Goal: Information Seeking & Learning: Learn about a topic

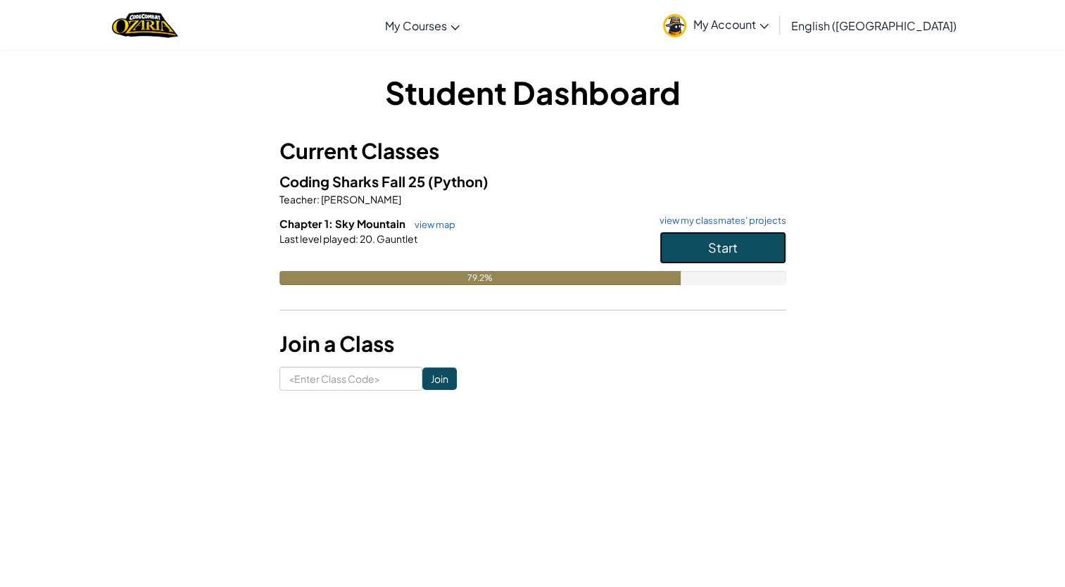
click at [673, 241] on button "Start" at bounding box center [723, 248] width 127 height 32
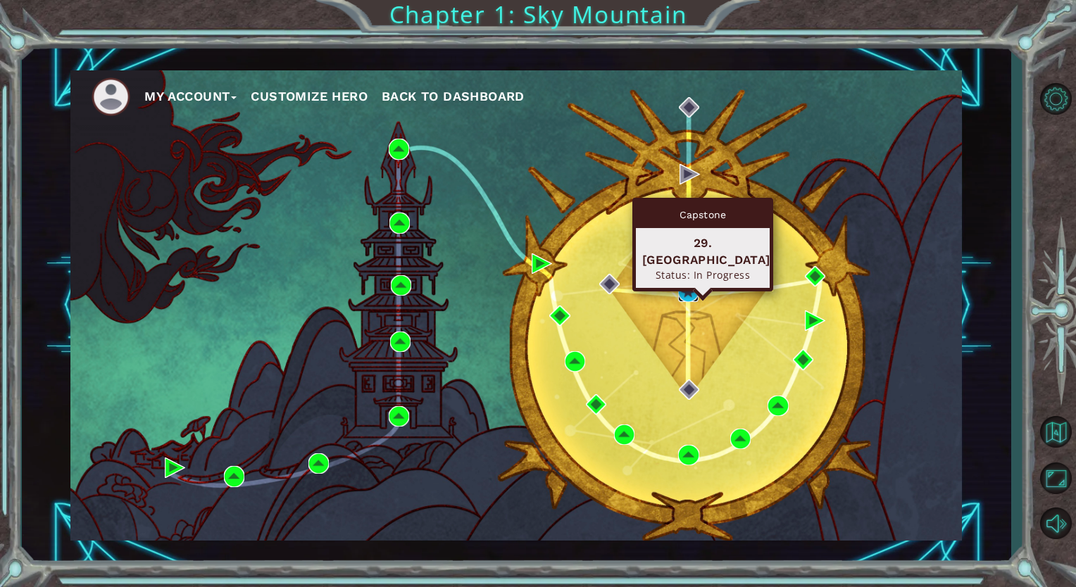
click at [689, 298] on img at bounding box center [688, 292] width 20 height 20
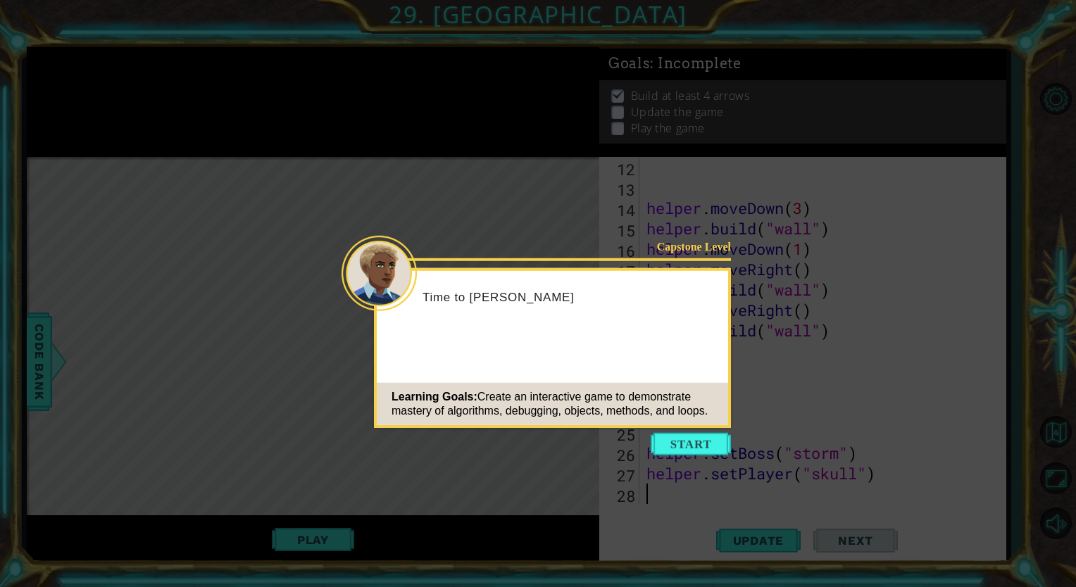
scroll to position [265, 0]
click at [698, 441] on button "Start" at bounding box center [691, 444] width 80 height 23
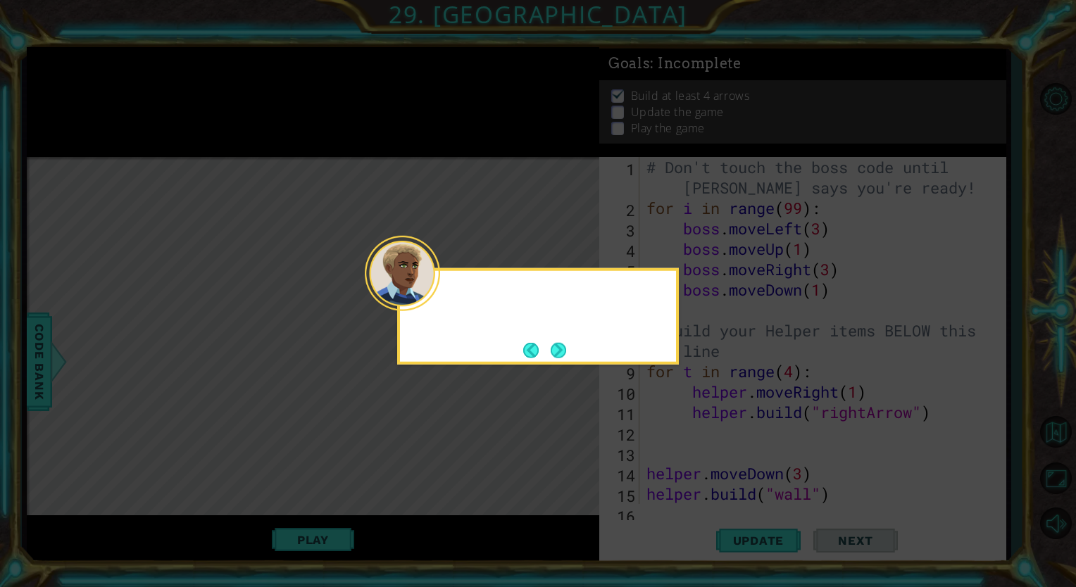
scroll to position [0, 0]
click at [560, 356] on button "Next" at bounding box center [558, 349] width 15 height 15
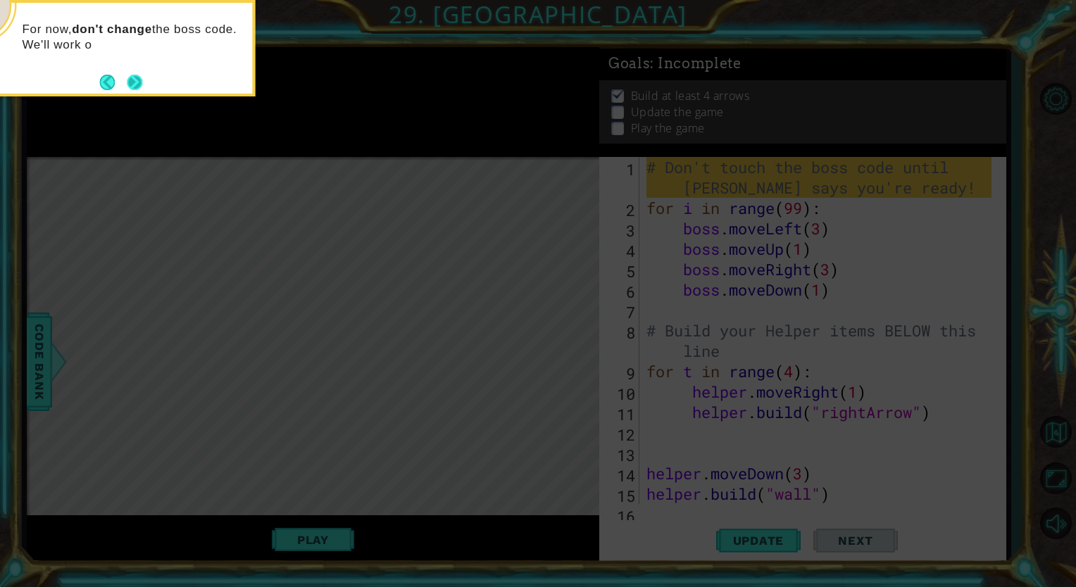
click at [139, 84] on button "Next" at bounding box center [134, 82] width 15 height 15
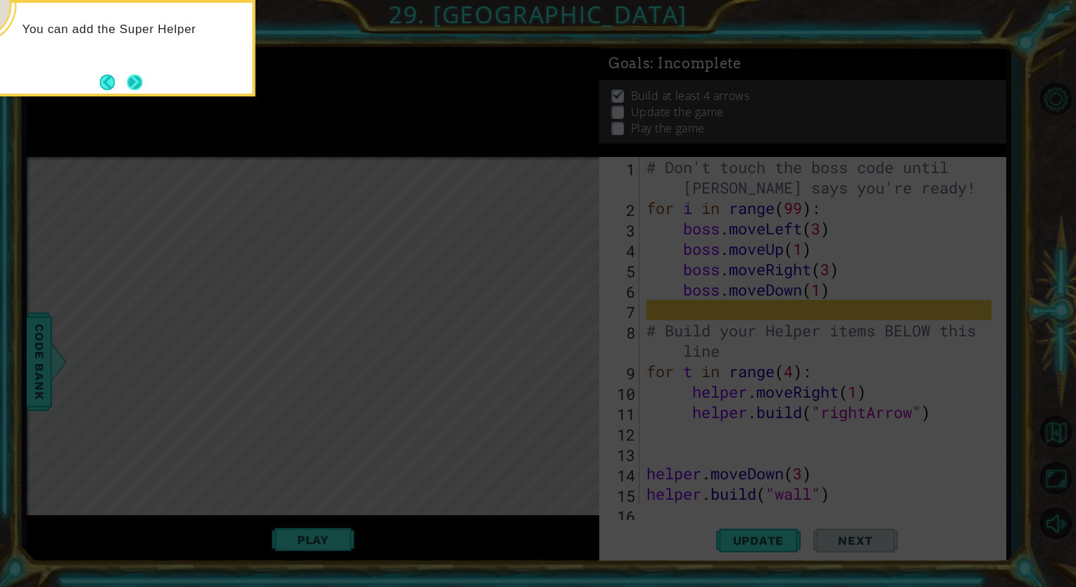
click at [127, 75] on button "Next" at bounding box center [134, 82] width 15 height 15
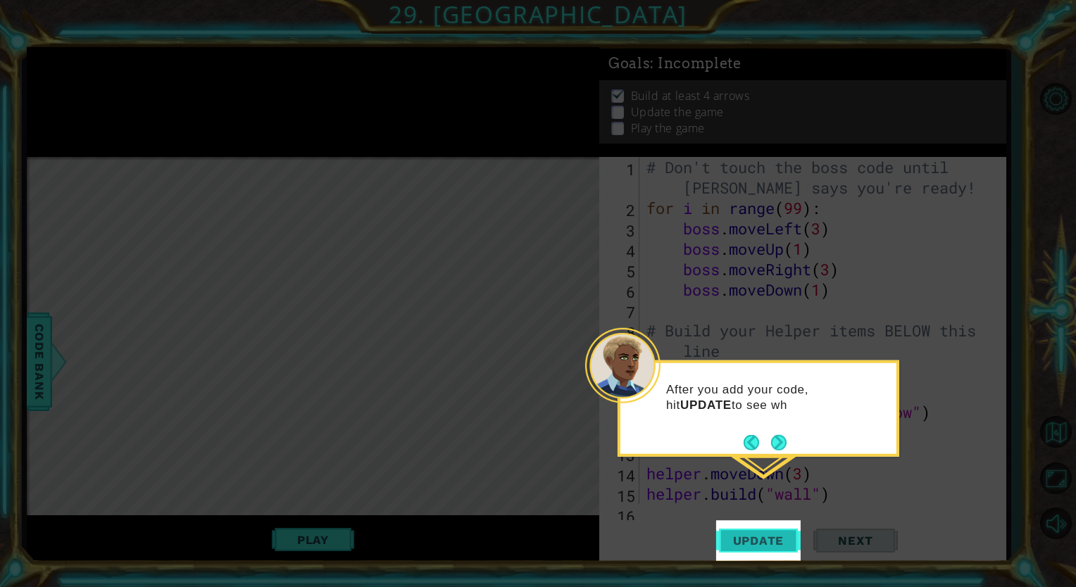
click at [758, 544] on span "Update" at bounding box center [759, 541] width 80 height 14
click at [758, 538] on span "Update" at bounding box center [759, 541] width 80 height 14
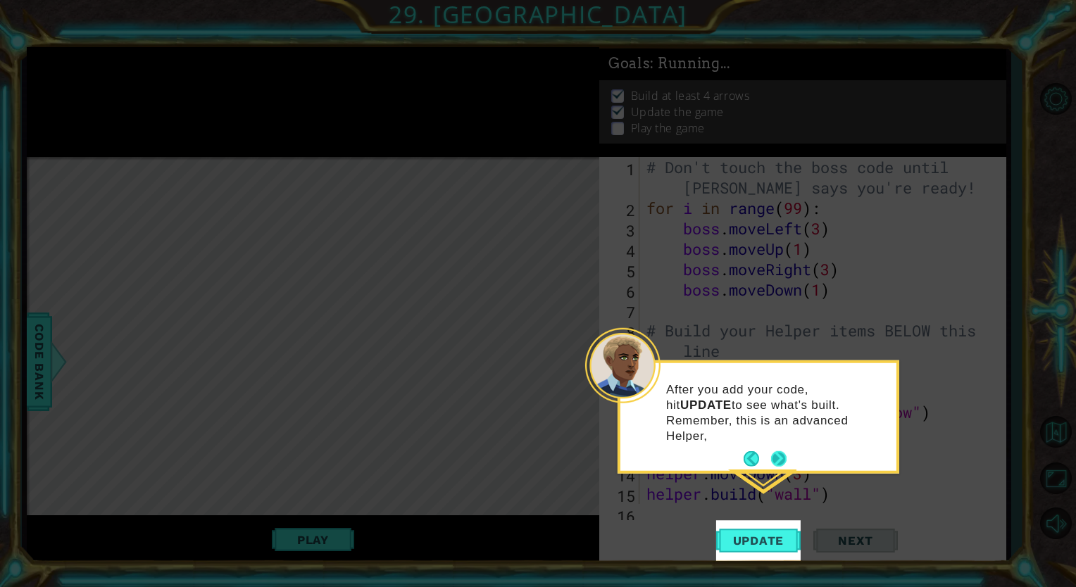
click at [785, 451] on button "Next" at bounding box center [778, 458] width 15 height 15
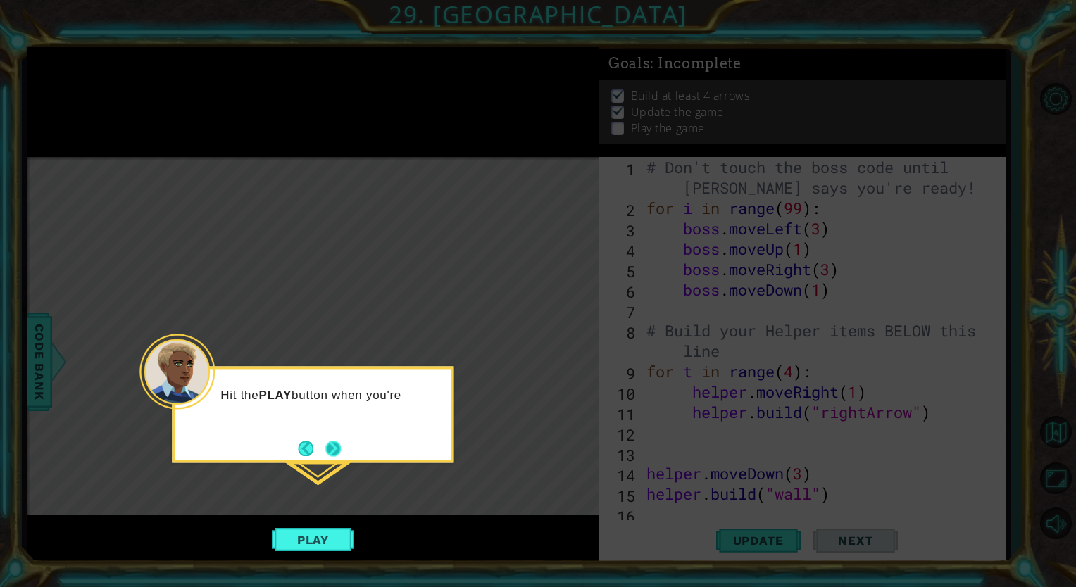
click at [341, 448] on button "Next" at bounding box center [333, 448] width 16 height 16
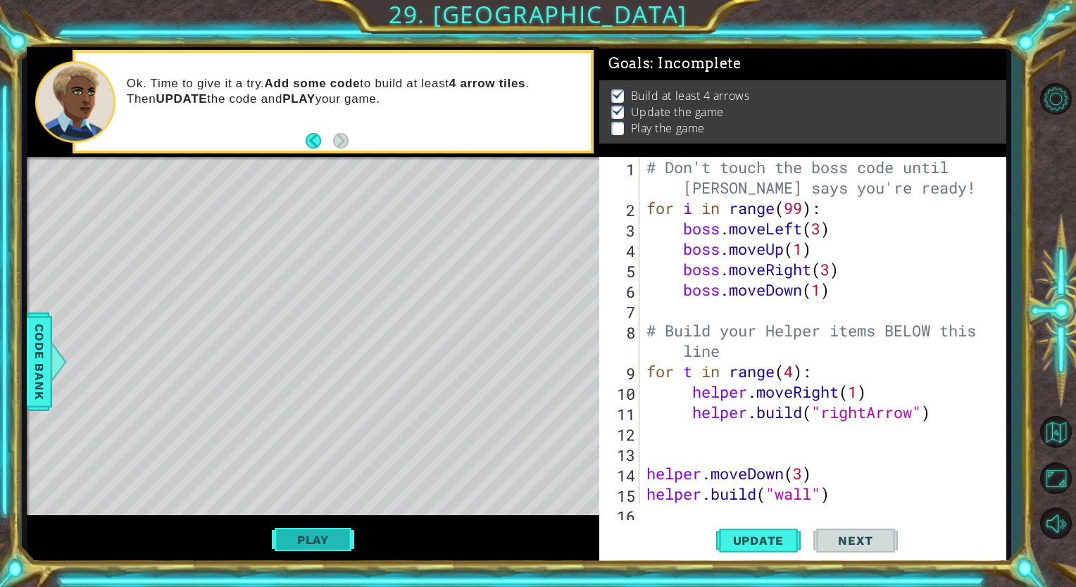
click at [332, 534] on button "Play" at bounding box center [313, 540] width 82 height 27
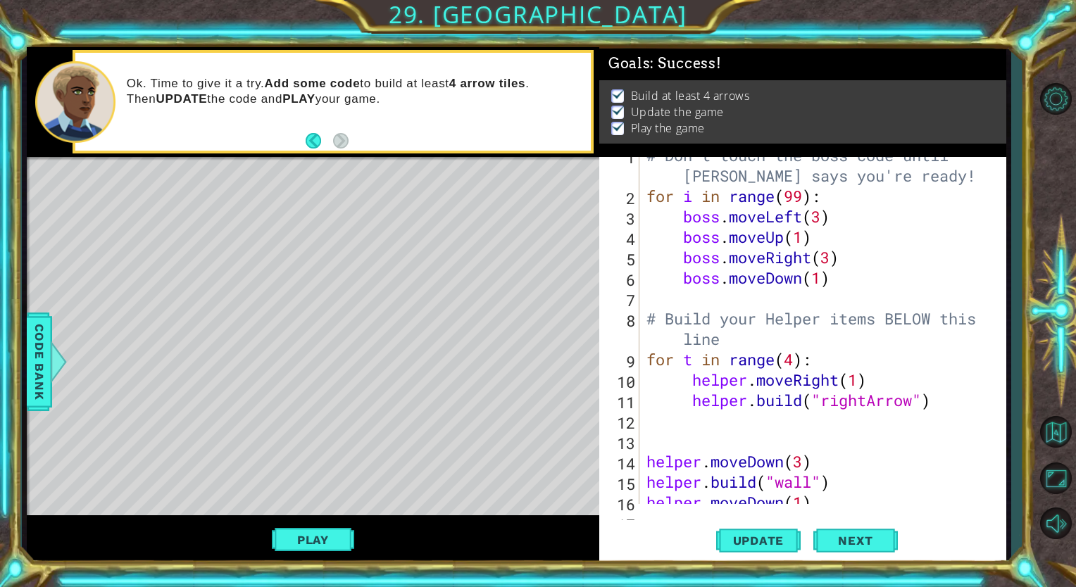
scroll to position [0, 0]
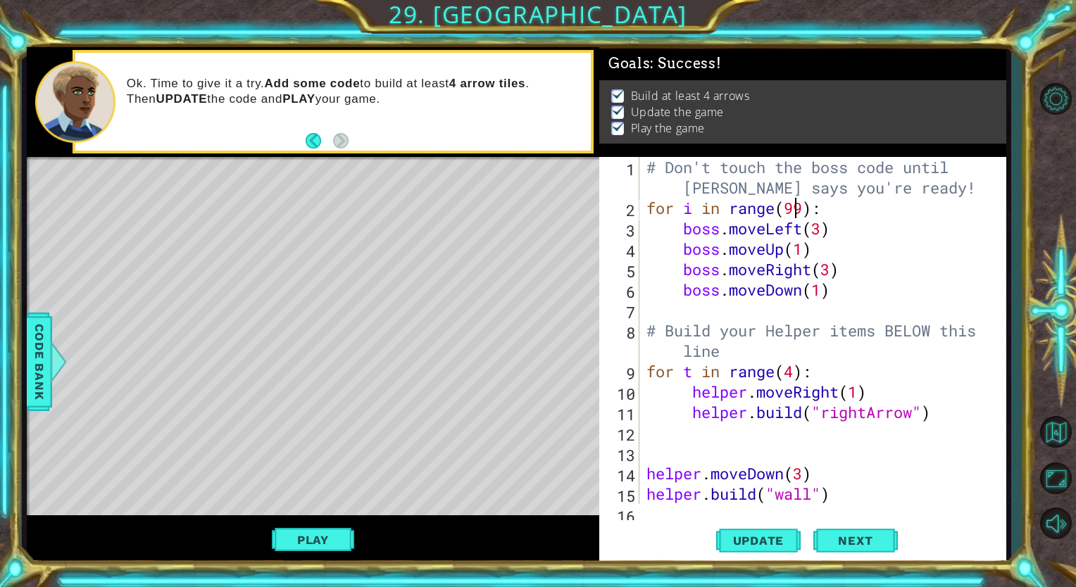
click at [793, 207] on div "# Don't touch the boss code until [PERSON_NAME] says you're ready! for i in ran…" at bounding box center [820, 361] width 355 height 408
click at [845, 207] on div "# Don't touch the boss code until [PERSON_NAME] says you're ready! for i in ran…" at bounding box center [820, 361] width 355 height 408
click at [299, 539] on button "Play" at bounding box center [313, 540] width 82 height 27
drag, startPoint x: 315, startPoint y: 546, endPoint x: 341, endPoint y: 531, distance: 29.3
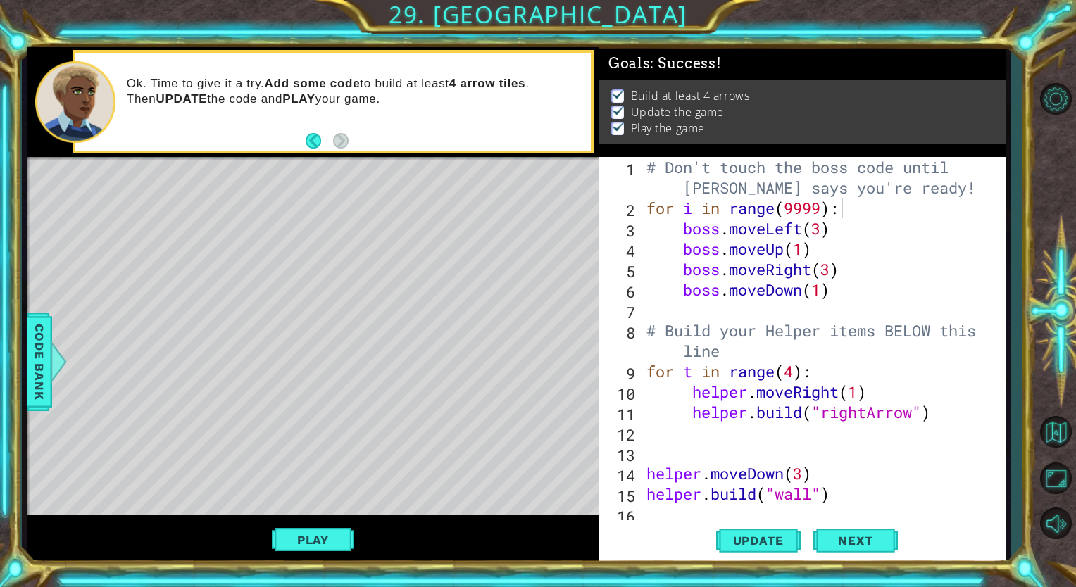
click at [318, 543] on button "Play" at bounding box center [313, 540] width 82 height 27
click at [294, 551] on button "Play" at bounding box center [313, 540] width 82 height 27
click at [734, 531] on button "Update" at bounding box center [758, 540] width 84 height 41
click at [854, 534] on button "Next" at bounding box center [855, 541] width 84 height 41
click at [810, 334] on div "# Don't touch the boss code until [PERSON_NAME] says you're ready! for i in ran…" at bounding box center [820, 361] width 355 height 408
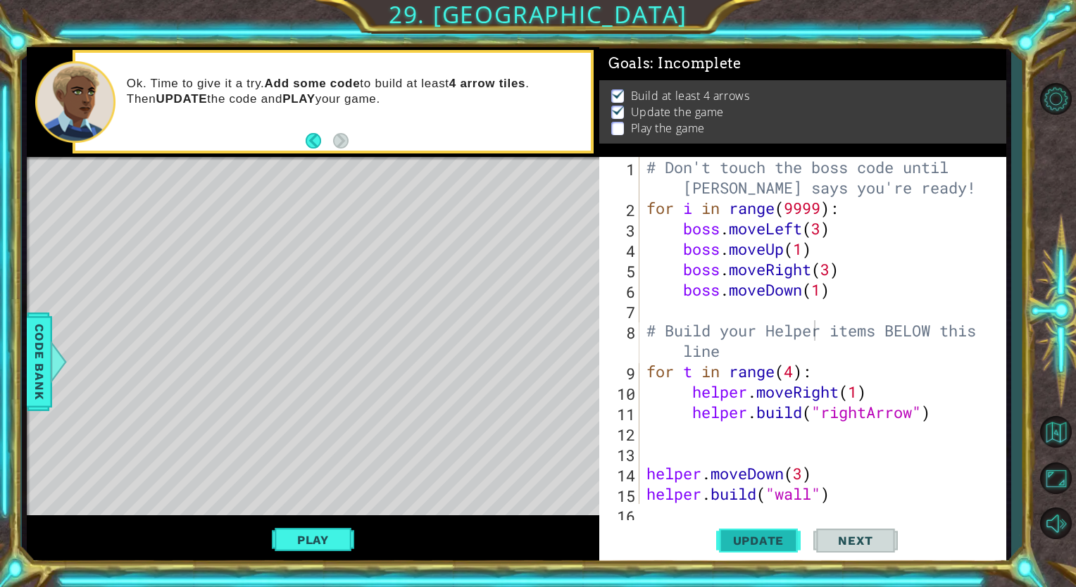
click at [760, 536] on span "Update" at bounding box center [759, 541] width 80 height 14
click at [814, 539] on button "Next" at bounding box center [855, 541] width 84 height 41
click at [321, 536] on button "Play" at bounding box center [313, 540] width 82 height 27
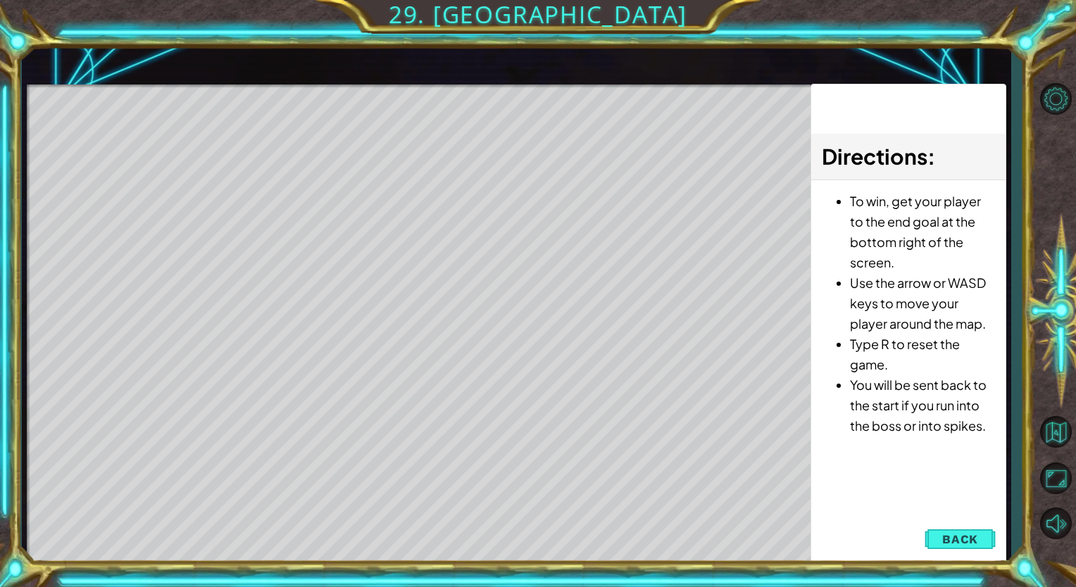
click at [327, 0] on html "1 ההההההההההההההההההההההההההההההההההההההההההההההההההההההההההההההההההההההההההההה…" at bounding box center [538, 293] width 1076 height 587
click at [962, 539] on span "Back" at bounding box center [960, 539] width 36 height 14
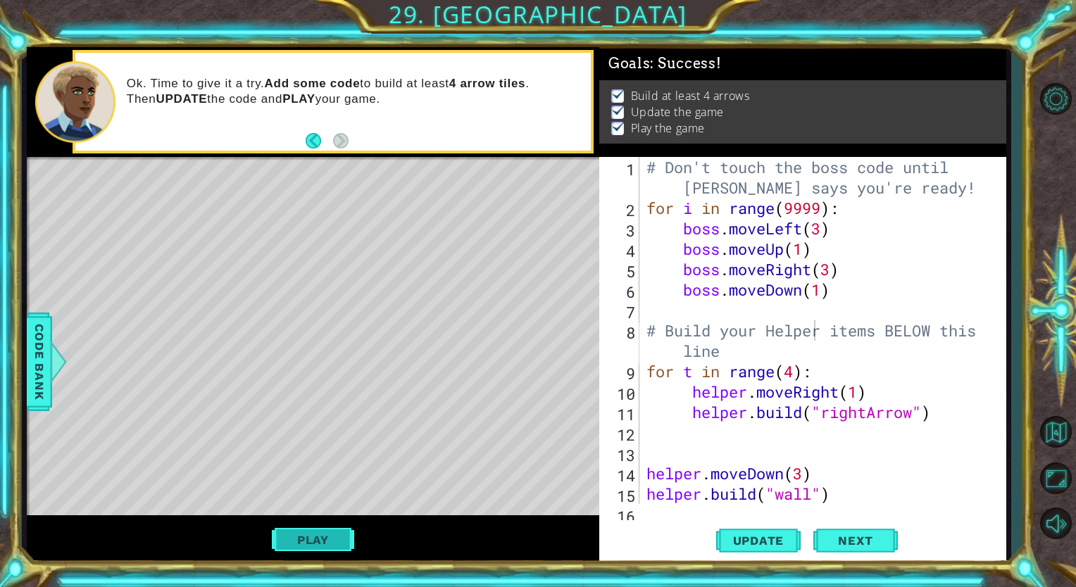
click at [315, 531] on button "Play" at bounding box center [313, 540] width 82 height 27
click at [318, 525] on div "Play" at bounding box center [313, 539] width 572 height 48
click at [320, 534] on button "Play" at bounding box center [313, 540] width 82 height 27
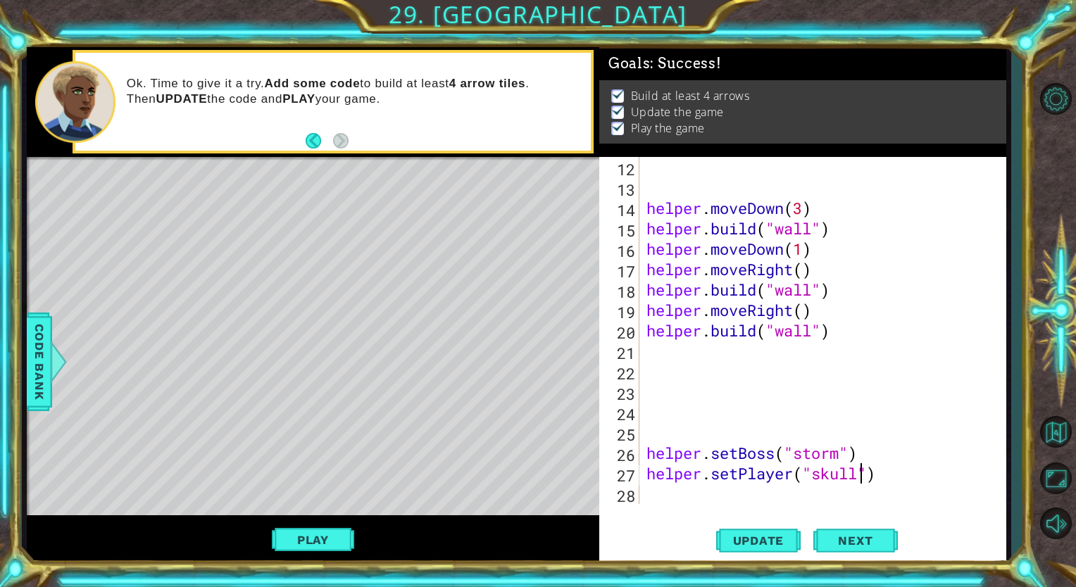
click at [860, 477] on div "helper . moveDown ( 3 ) helper . build ( "wall" ) helper . moveDown ( 1 ) helpe…" at bounding box center [820, 351] width 355 height 388
click at [762, 539] on span "Update" at bounding box center [759, 541] width 80 height 14
click at [307, 545] on button "Play" at bounding box center [313, 540] width 82 height 27
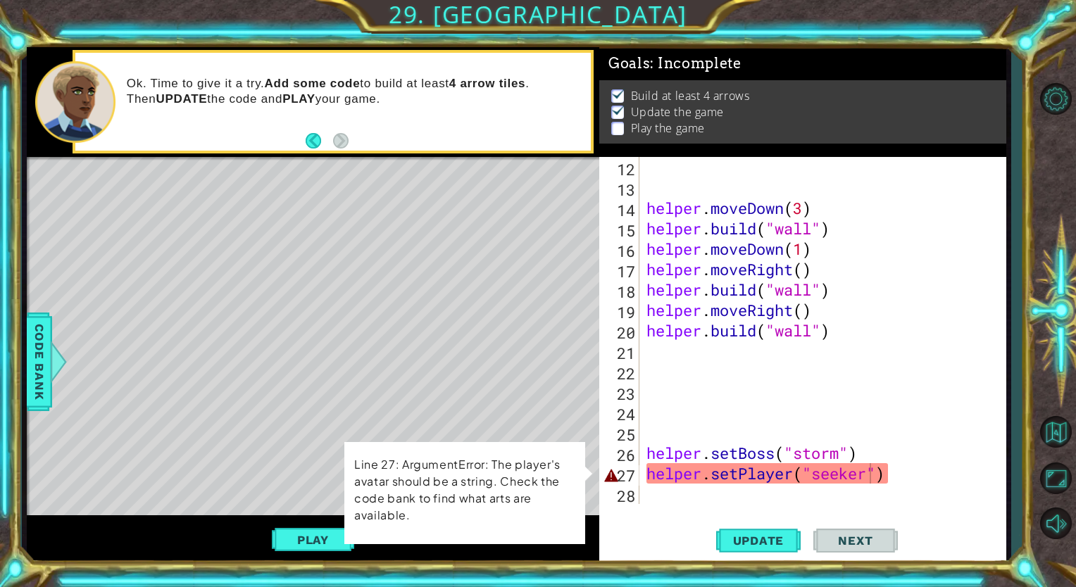
scroll to position [2, 0]
click at [867, 477] on div "helper . moveDown ( 3 ) helper . build ( "wall" ) helper . moveDown ( 1 ) helpe…" at bounding box center [820, 351] width 355 height 388
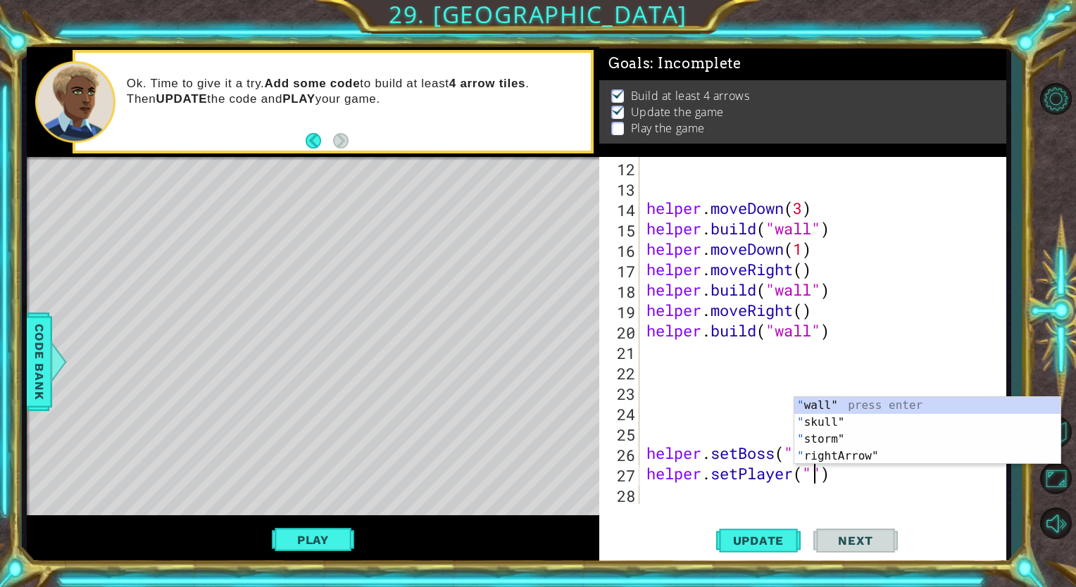
scroll to position [0, 8]
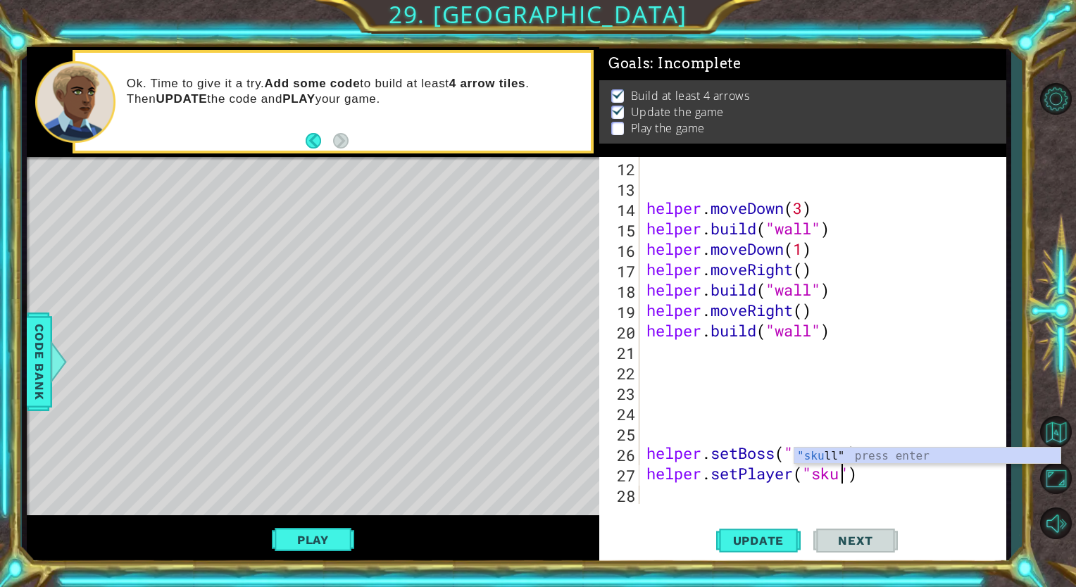
type textarea "helper.setPlayer("skull")"
click at [707, 378] on div "helper . moveDown ( 3 ) helper . build ( "wall" ) helper . moveDown ( 1 ) helpe…" at bounding box center [820, 351] width 355 height 388
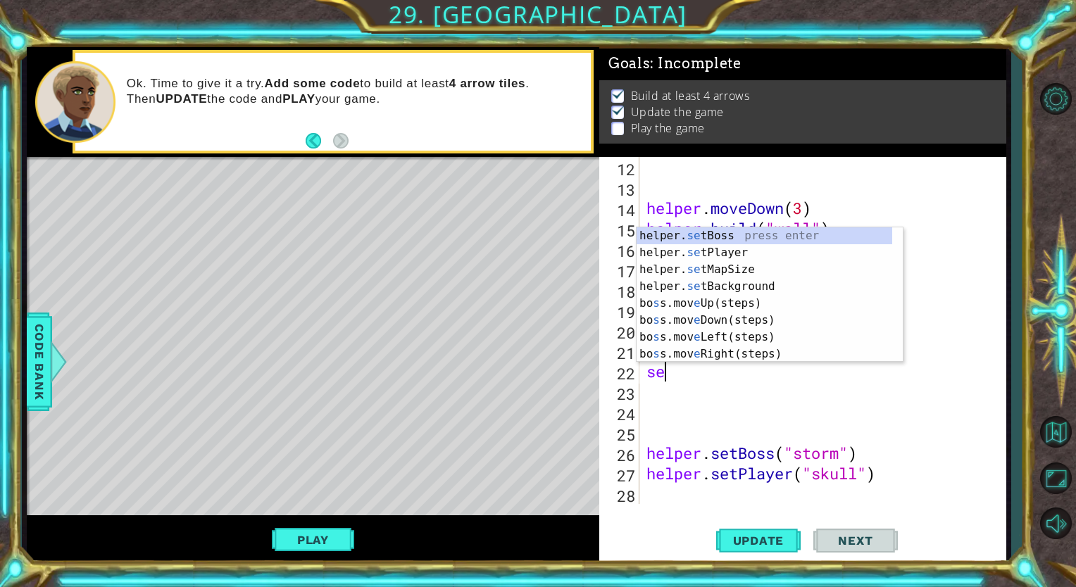
scroll to position [0, 0]
type textarea "s"
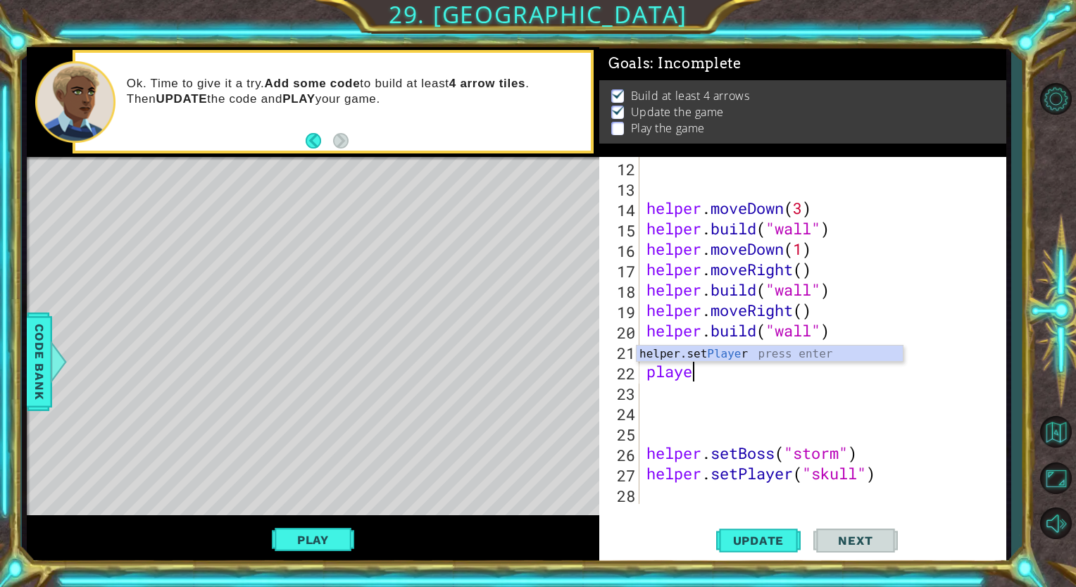
scroll to position [0, 1]
click at [735, 348] on div "helper.set Player press enter" at bounding box center [769, 371] width 266 height 51
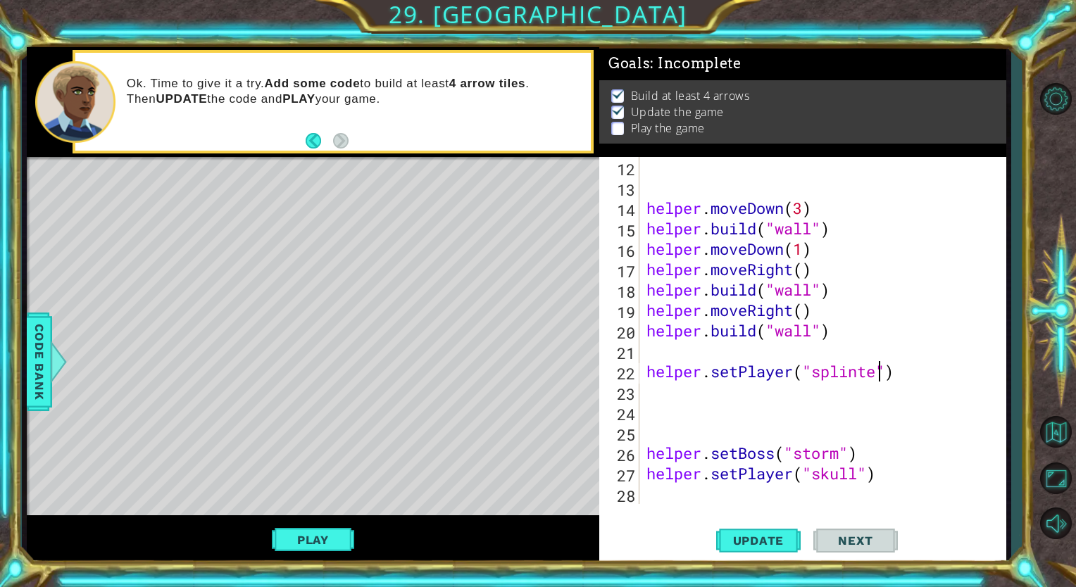
scroll to position [0, 11]
click at [769, 550] on button "Update" at bounding box center [758, 540] width 84 height 41
click at [334, 552] on button "Play" at bounding box center [313, 540] width 82 height 27
click at [860, 377] on div "helper . moveDown ( 3 ) helper . build ( "wall" ) helper . moveDown ( 1 ) helpe…" at bounding box center [820, 351] width 355 height 388
click at [777, 528] on button "Update" at bounding box center [758, 540] width 84 height 41
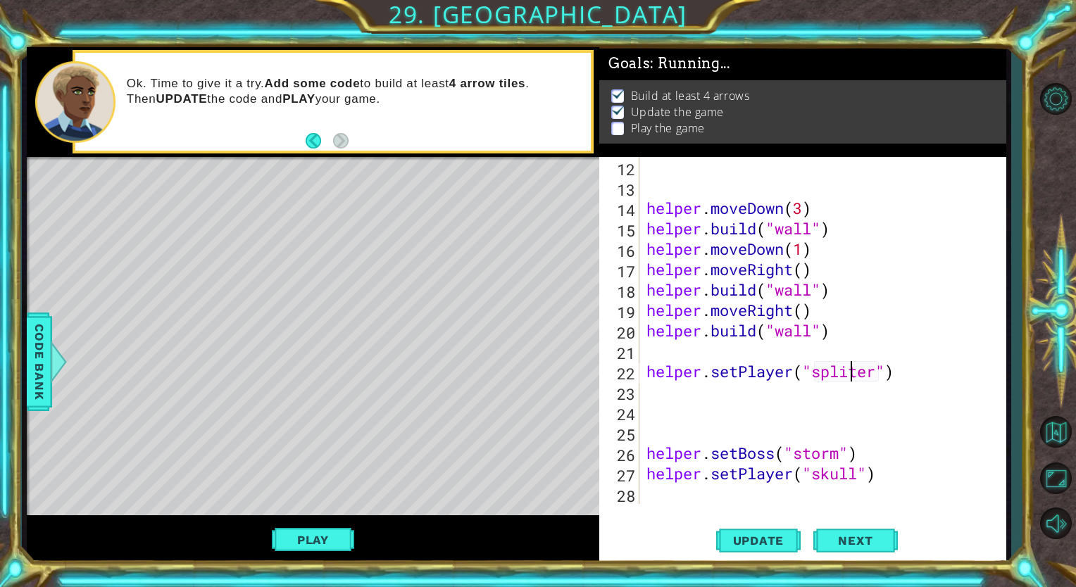
click at [329, 534] on button "Play" at bounding box center [313, 540] width 82 height 27
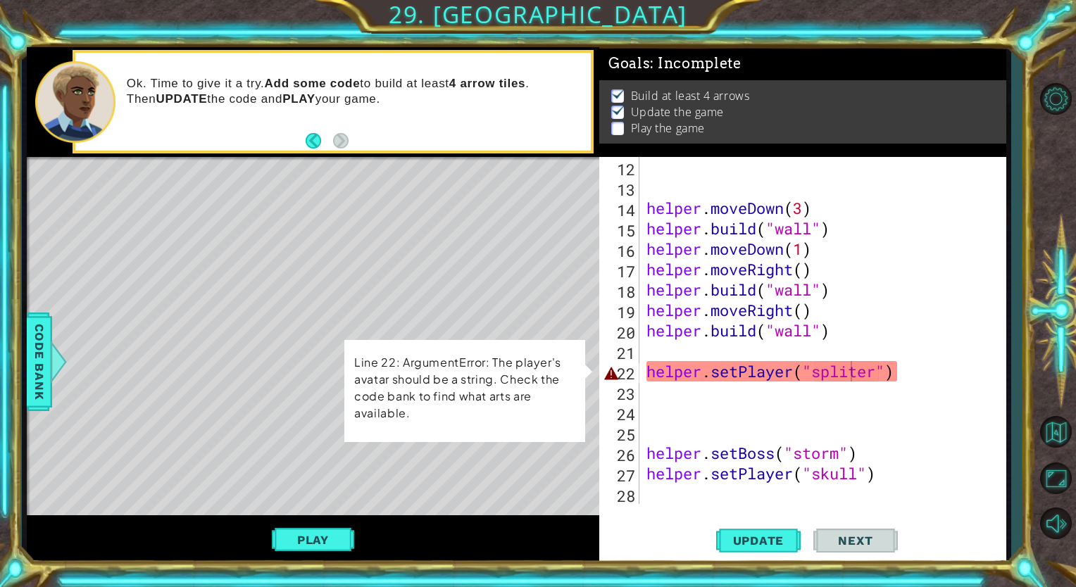
scroll to position [2, 0]
click at [918, 376] on div "helper . moveDown ( 3 ) helper . build ( "wall" ) helper . moveDown ( 1 ) helpe…" at bounding box center [820, 351] width 355 height 388
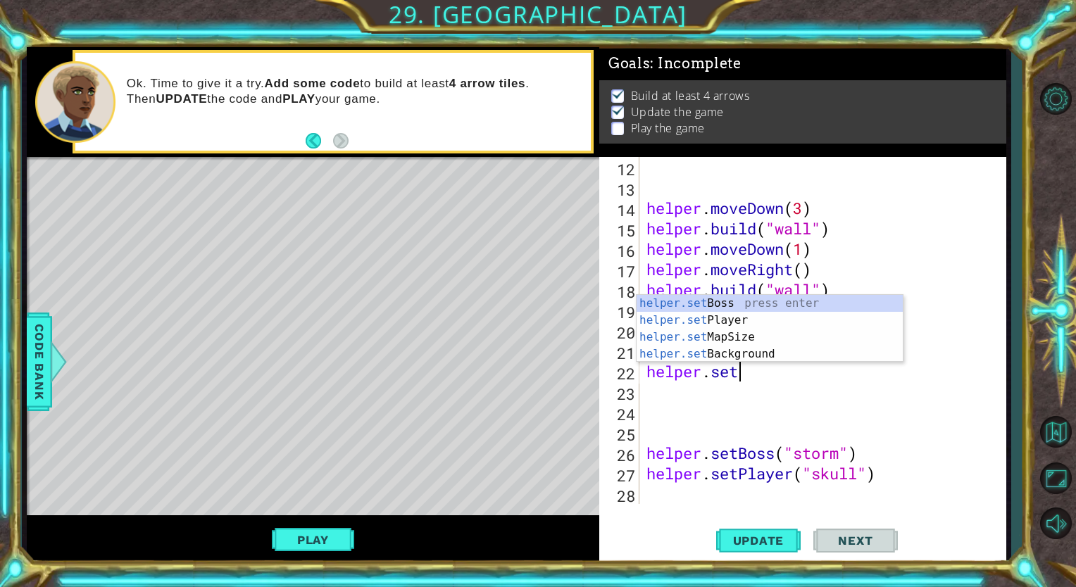
scroll to position [0, 1]
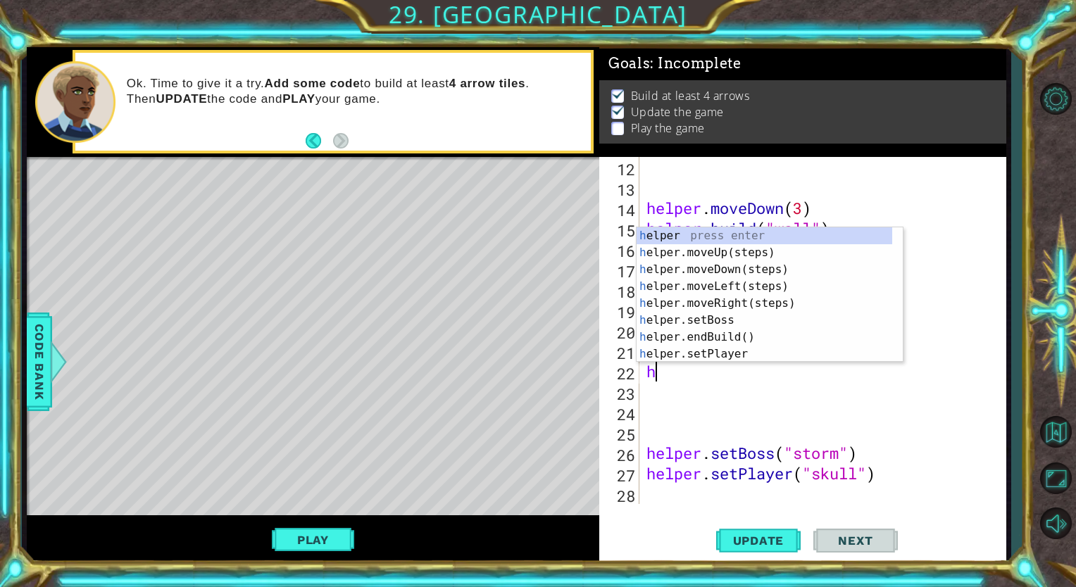
type textarea "h"
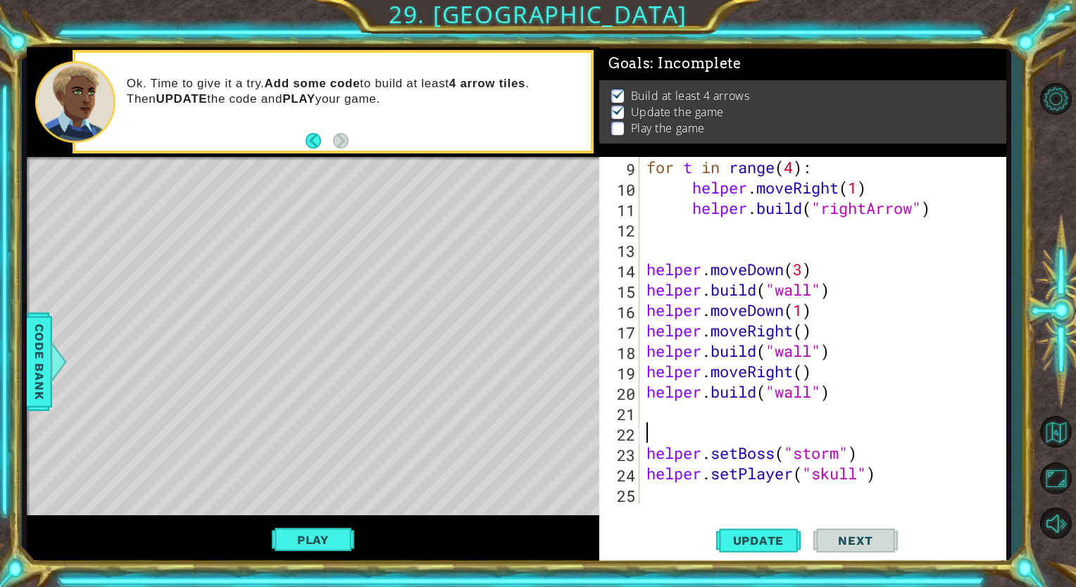
scroll to position [204, 0]
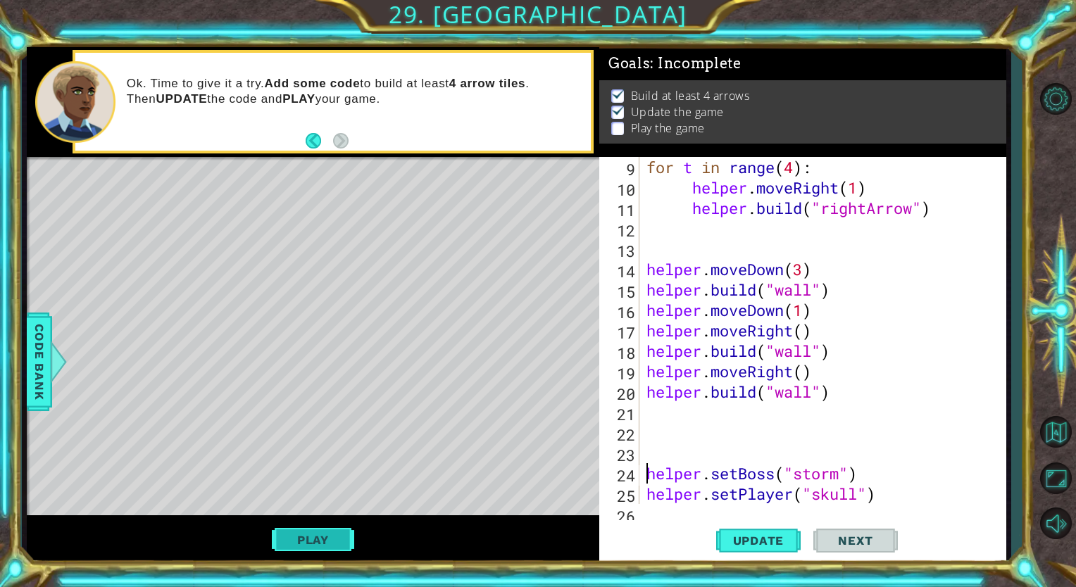
click at [303, 538] on button "Play" at bounding box center [313, 540] width 82 height 27
click at [338, 534] on button "Play" at bounding box center [313, 540] width 82 height 27
click at [331, 539] on button "Play" at bounding box center [313, 540] width 82 height 27
click at [729, 535] on span "Update" at bounding box center [759, 541] width 80 height 14
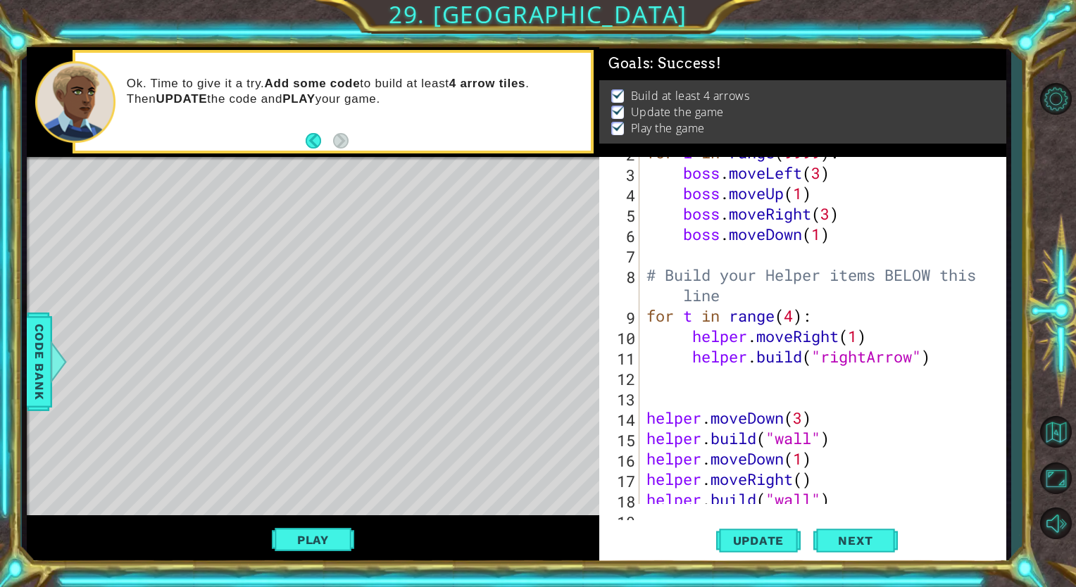
scroll to position [0, 0]
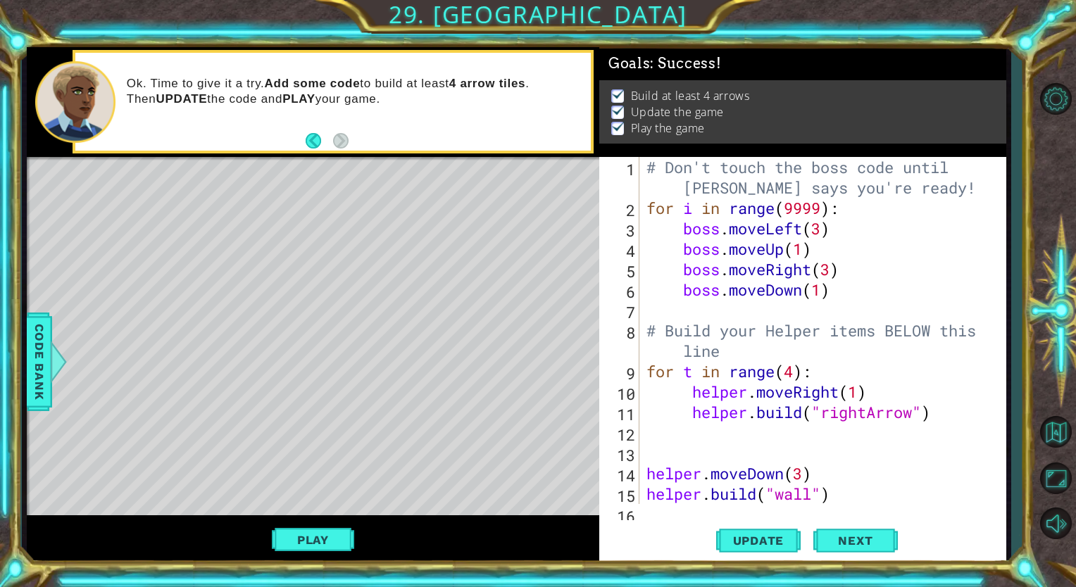
click at [812, 203] on div "# Don't touch the boss code until [PERSON_NAME] says you're ready! for i in ran…" at bounding box center [820, 361] width 355 height 408
click at [791, 372] on div "# Don't touch the boss code until [PERSON_NAME] says you're ready! for i in ran…" at bounding box center [820, 361] width 355 height 408
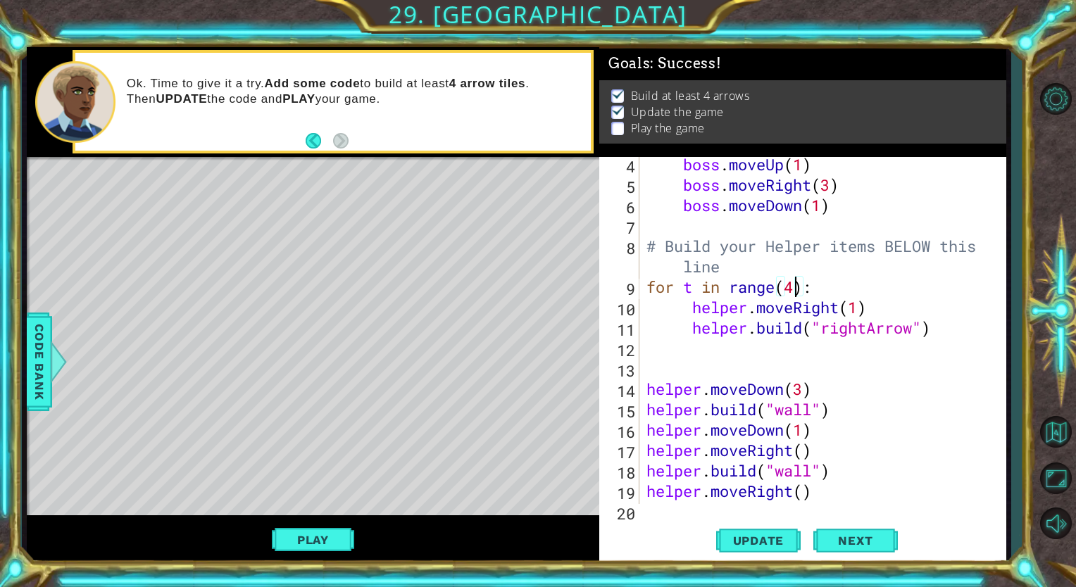
click at [913, 322] on div "boss . moveUp ( 1 ) boss . moveRight ( 3 ) boss . moveDown ( 1 ) # Build your H…" at bounding box center [820, 348] width 355 height 388
click at [770, 548] on button "Update" at bounding box center [758, 540] width 84 height 41
click at [344, 539] on button "Play" at bounding box center [313, 540] width 82 height 27
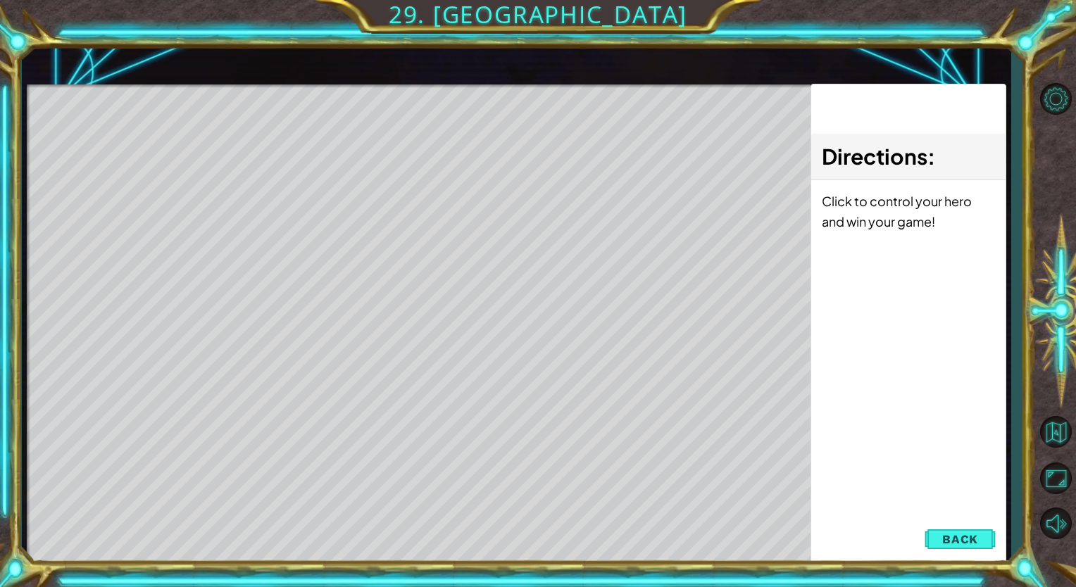
click at [907, 486] on div "Directions : Click to control your hero and win your game!" at bounding box center [908, 333] width 196 height 499
click at [957, 548] on div "1 ההההההההההההההההההההההההההההההההההההההההההההההההההההההההההההההההההההההההההההה…" at bounding box center [517, 305] width 980 height 517
click at [950, 533] on span "Back" at bounding box center [960, 539] width 36 height 14
click at [0, 0] on div "Update Next" at bounding box center [0, 0] width 0 height 0
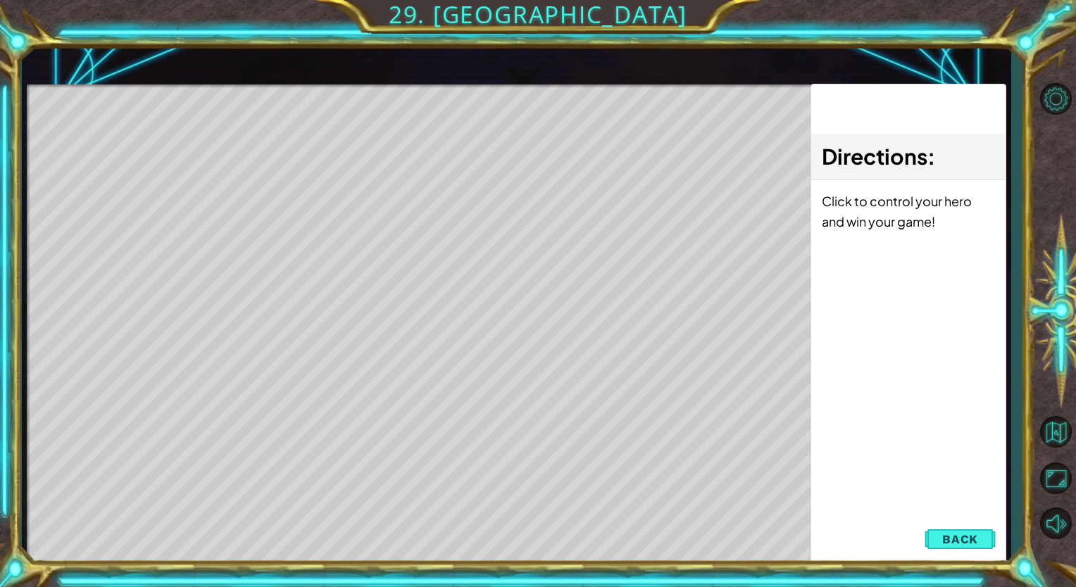
click at [0, 0] on div "Update Next" at bounding box center [0, 0] width 0 height 0
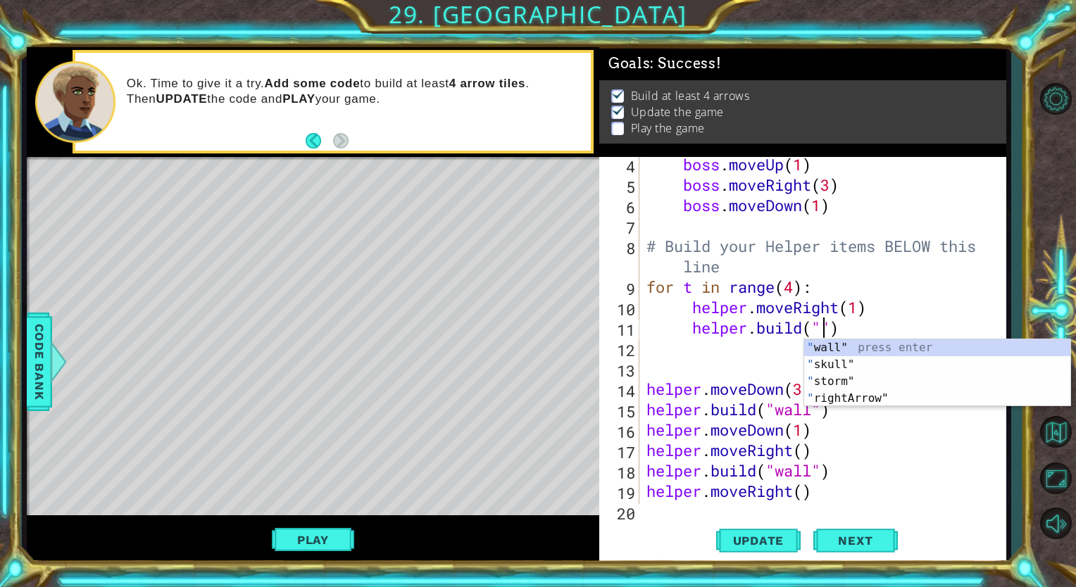
scroll to position [0, 8]
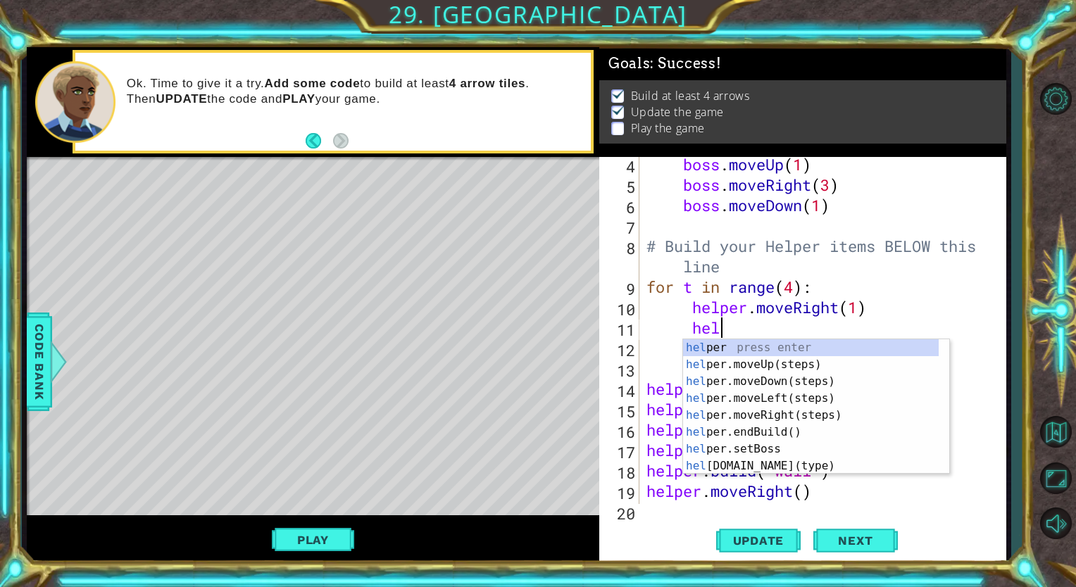
type textarea "h"
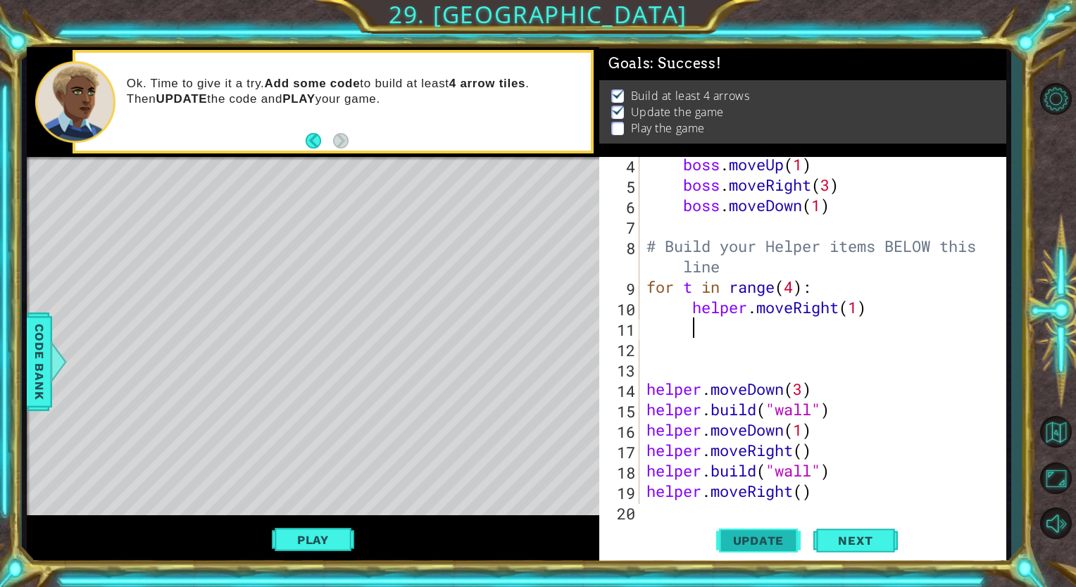
click at [766, 545] on span "Update" at bounding box center [759, 541] width 80 height 14
click at [341, 543] on button "Play" at bounding box center [313, 540] width 82 height 27
